Goal: Find specific page/section: Find specific page/section

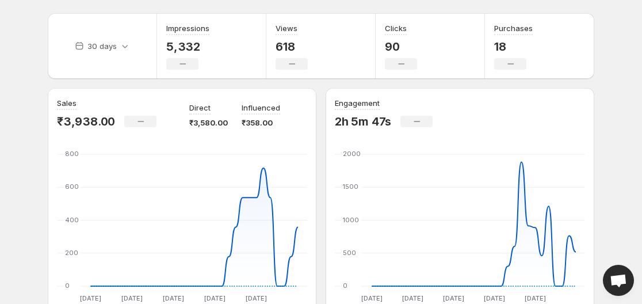
scroll to position [58, 0]
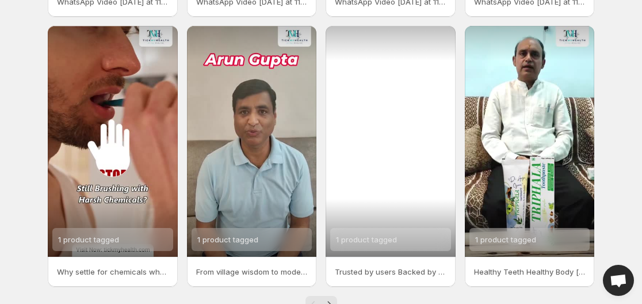
scroll to position [323, 0]
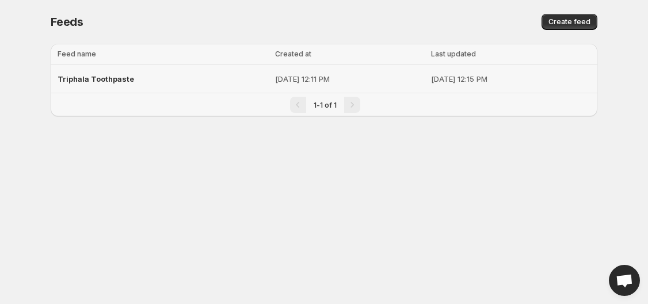
click at [104, 79] on span "Triphala Toothpaste" at bounding box center [96, 78] width 77 height 9
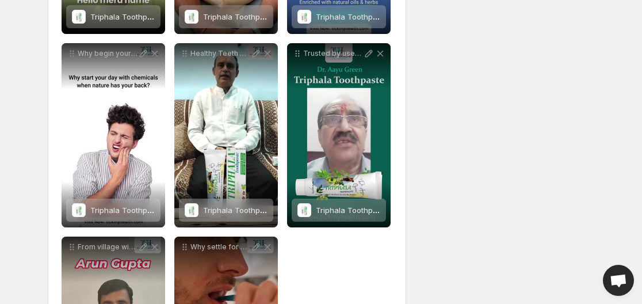
scroll to position [518, 0]
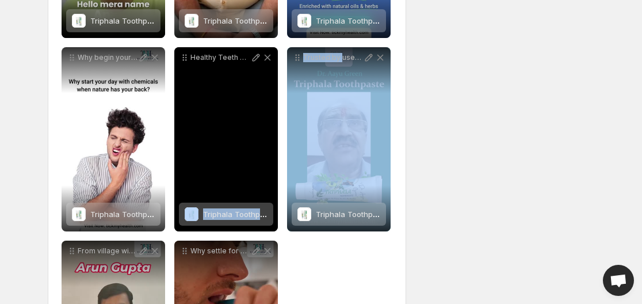
drag, startPoint x: 341, startPoint y: 116, endPoint x: 239, endPoint y: 87, distance: 105.7
click at [239, 87] on div "**********" at bounding box center [227, 43] width 331 height 764
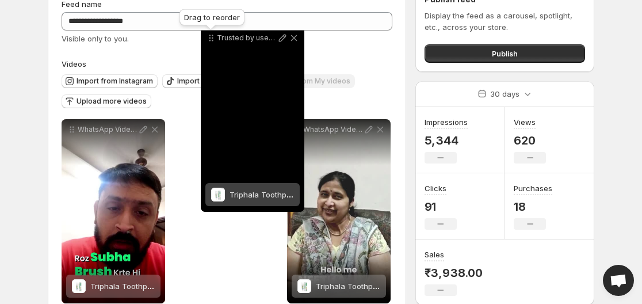
scroll to position [49, 0]
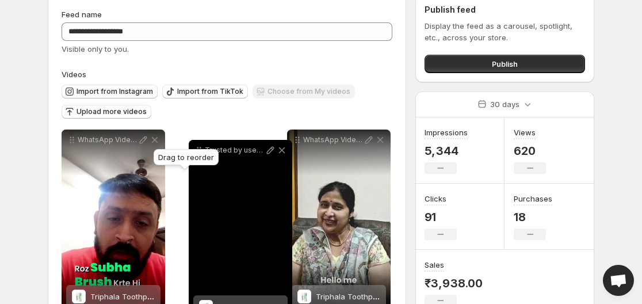
drag, startPoint x: 297, startPoint y: 55, endPoint x: 192, endPoint y: 146, distance: 138.7
click at [193, 146] on icon at bounding box center [199, 150] width 12 height 12
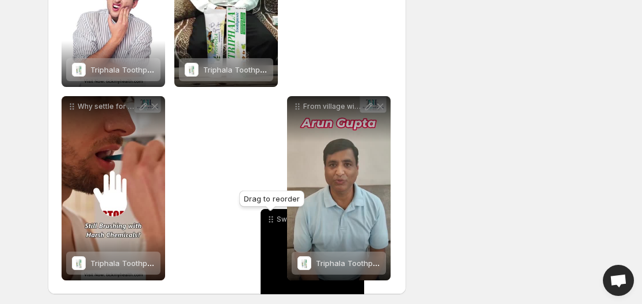
scroll to position [666, 0]
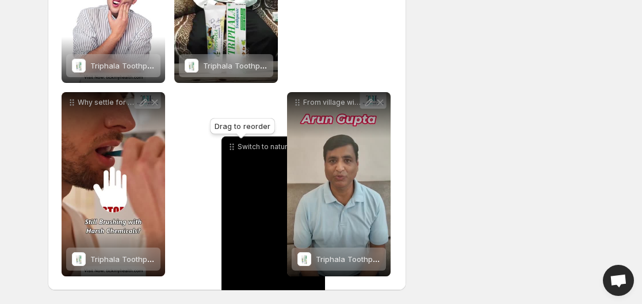
drag, startPoint x: 70, startPoint y: 66, endPoint x: 230, endPoint y: 146, distance: 179.1
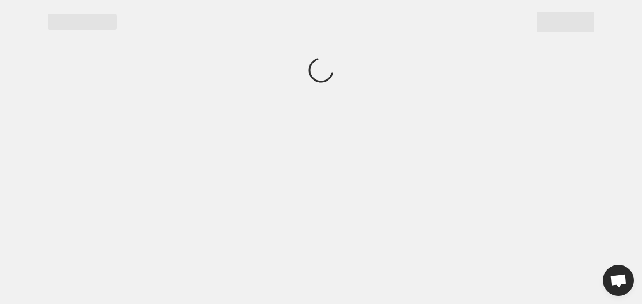
scroll to position [0, 0]
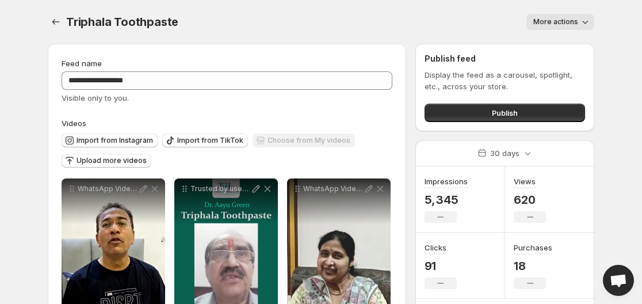
click at [263, 13] on div "Triphala Toothpaste. This page is ready Triphala Toothpaste More actions More a…" at bounding box center [321, 22] width 547 height 44
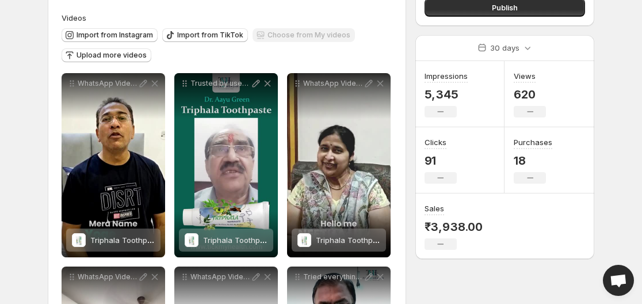
scroll to position [115, 0]
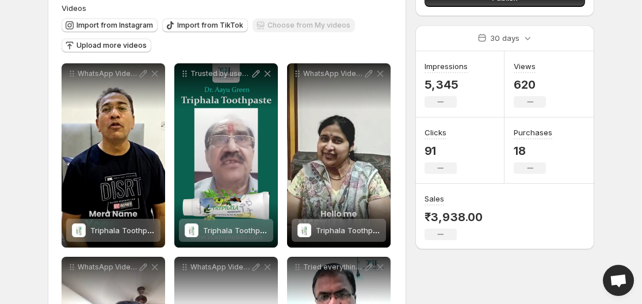
click at [615, 174] on body "**********" at bounding box center [321, 37] width 642 height 304
click at [630, 96] on body "**********" at bounding box center [321, 37] width 642 height 304
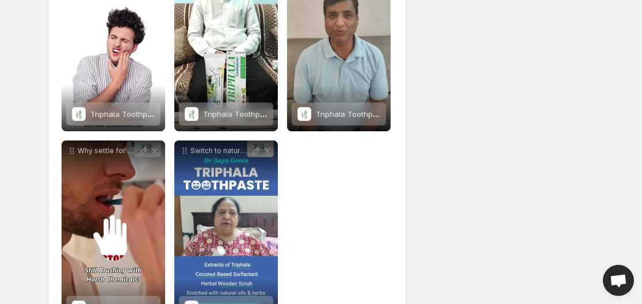
scroll to position [633, 0]
